Goal: Task Accomplishment & Management: Manage account settings

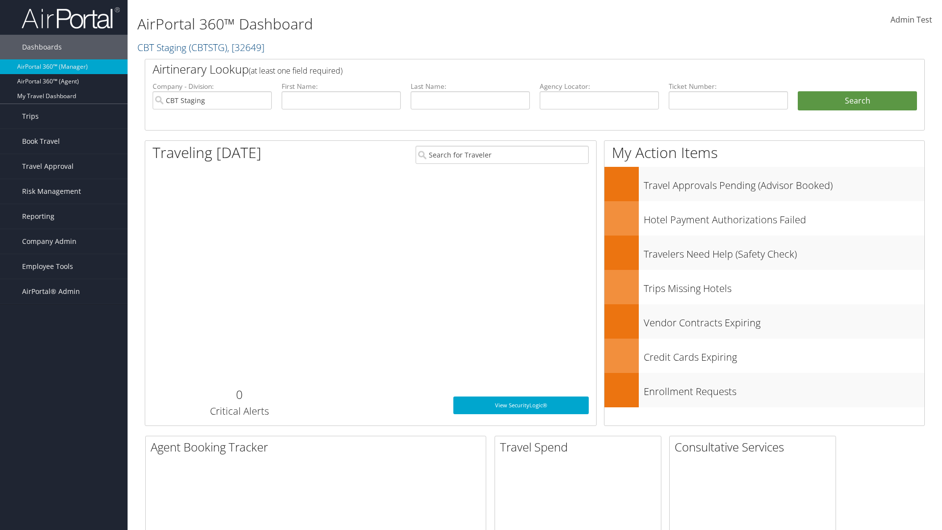
click at [64, 241] on span "Company Admin" at bounding box center [49, 241] width 54 height 25
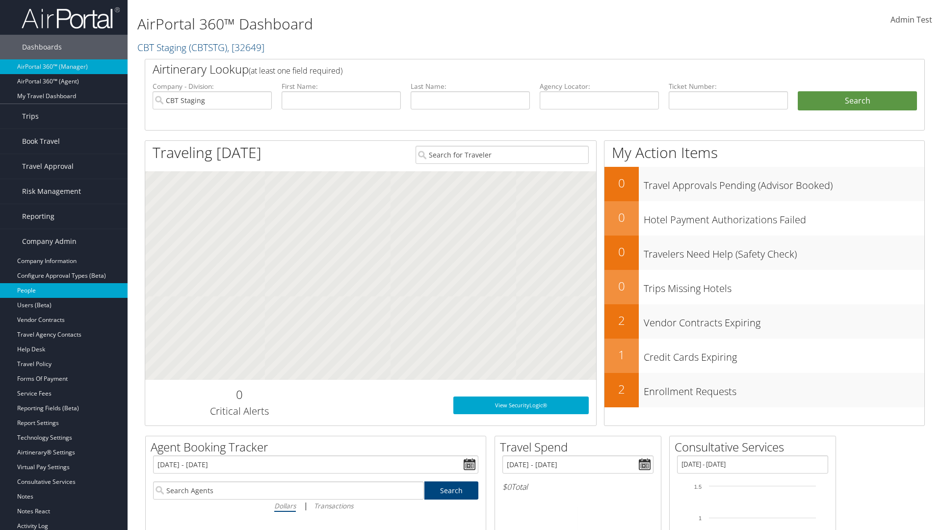
click at [64, 290] on link "People" at bounding box center [64, 290] width 128 height 15
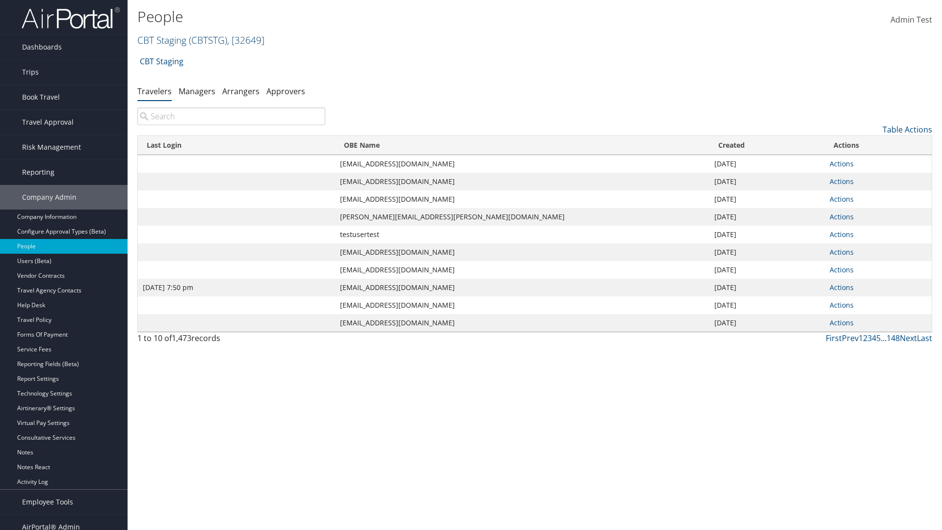
click at [162, 40] on link "CBT Staging ( CBTSTG ) , [ 32649 ]" at bounding box center [200, 39] width 127 height 13
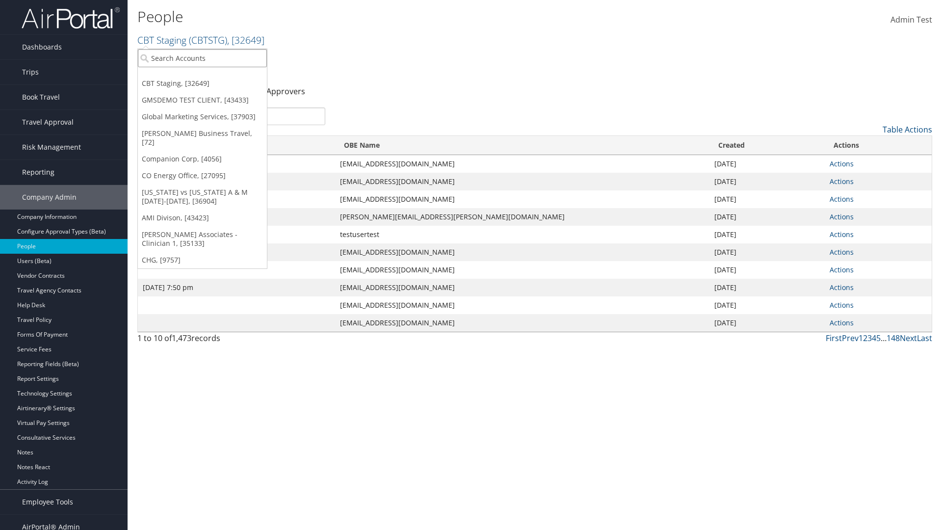
click at [202, 58] on input "search" at bounding box center [202, 58] width 129 height 18
type input "CBTSTG"
click at [202, 76] on div "CBT Staging (CBTSTG), [32649]" at bounding box center [202, 76] width 140 height 9
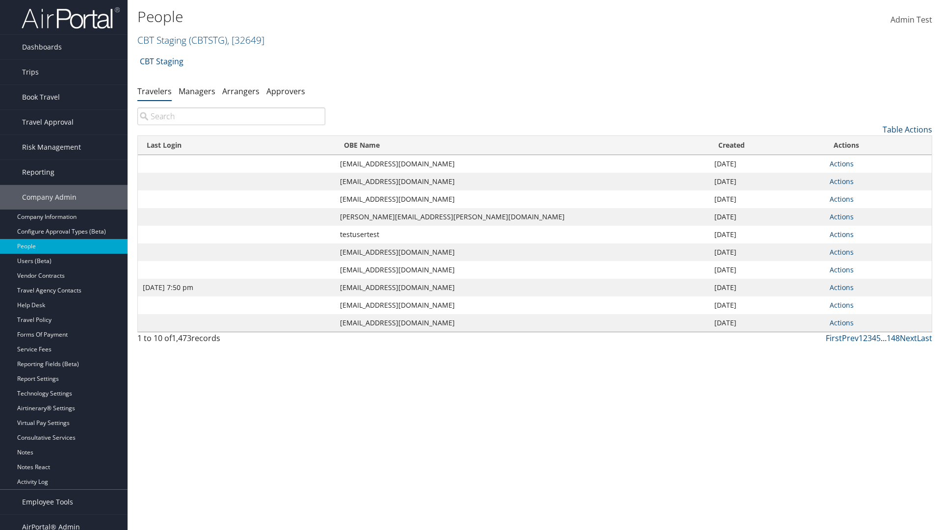
click at [231, 116] on input "search" at bounding box center [231, 116] width 188 height 18
type input "[DATE] 7:50 pm"
